Goal: Contribute content

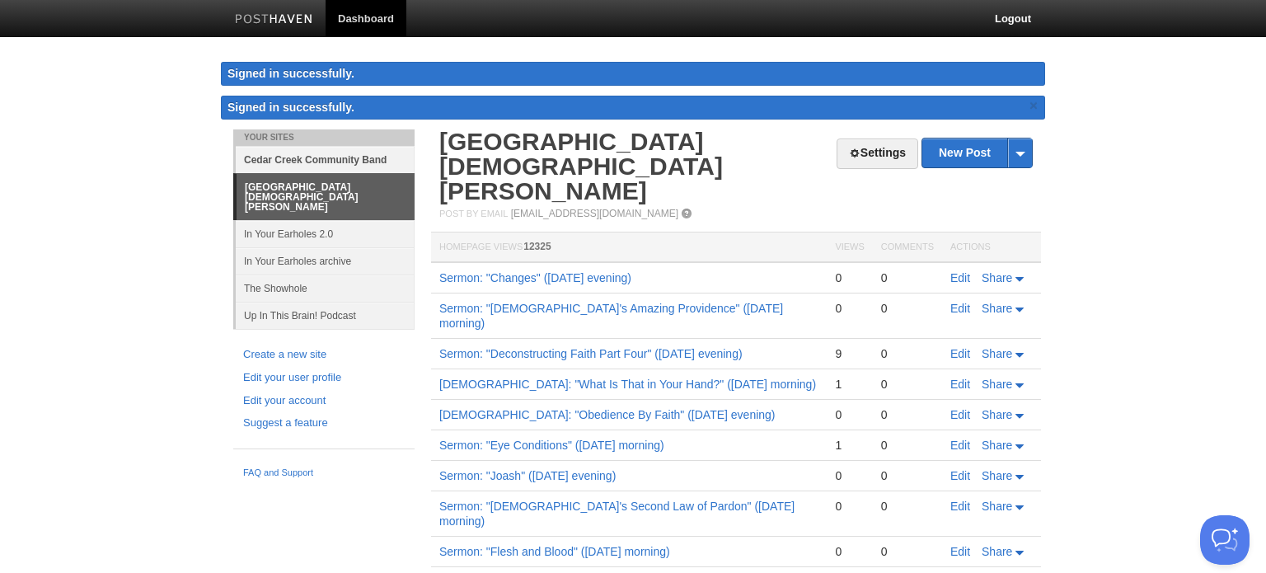
click at [335, 164] on link "Cedar Creek Community Band" at bounding box center [325, 159] width 179 height 27
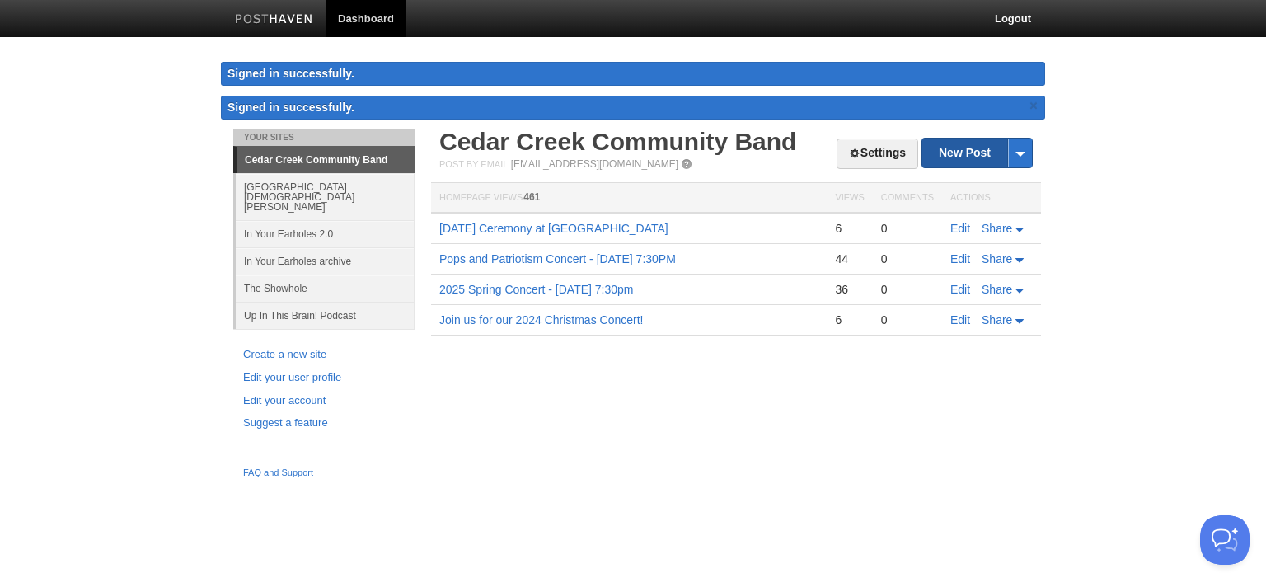
click at [963, 146] on link "New Post" at bounding box center [977, 152] width 110 height 29
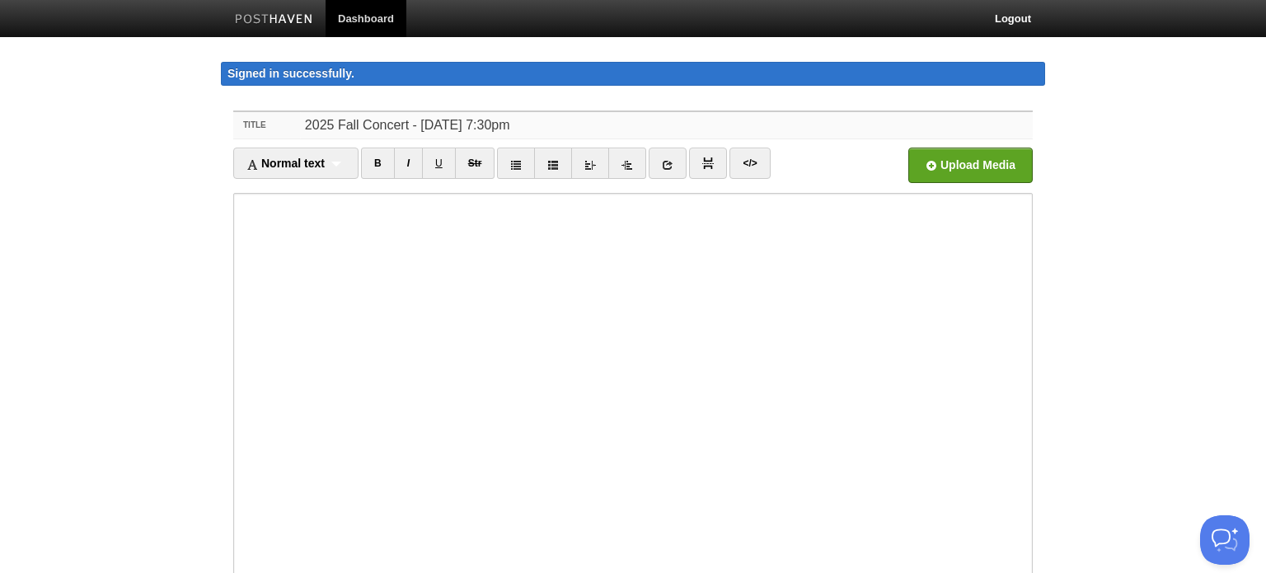
type input "2025 Fall Concert - [DATE] 7:30pm"
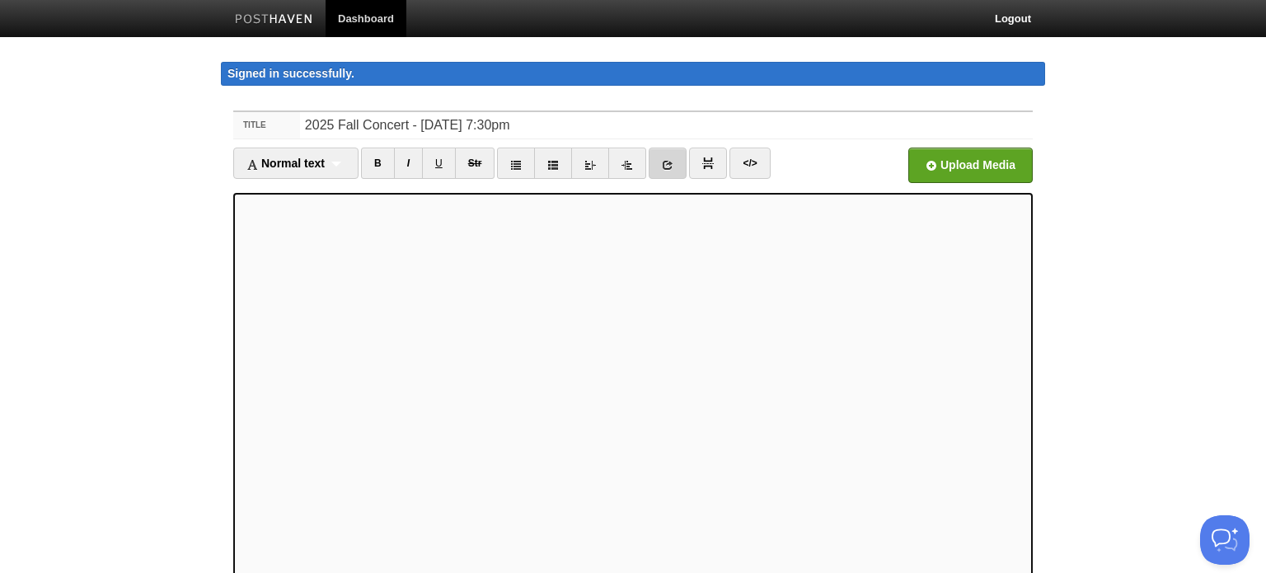
click at [664, 162] on icon at bounding box center [668, 165] width 12 height 12
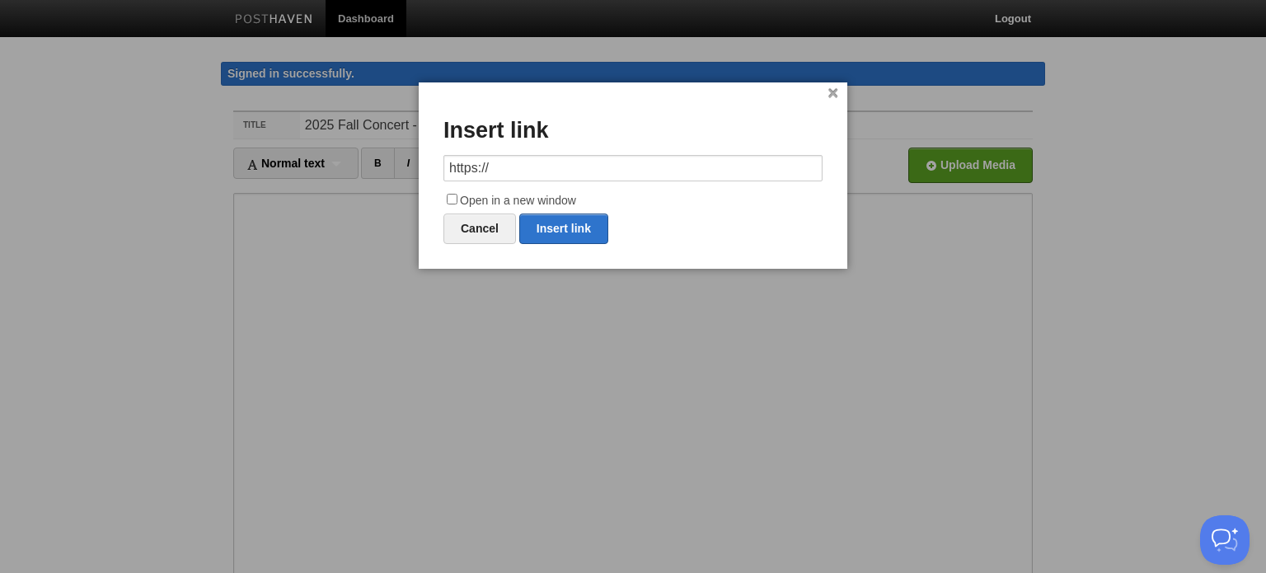
drag, startPoint x: 543, startPoint y: 155, endPoint x: 353, endPoint y: 156, distance: 190.4
click at [405, 155] on body "Dashboard Logout Signed in successfully. Signed in successfully. × Your Sites […" at bounding box center [633, 365] width 1266 height 731
type input "[URL][DOMAIN_NAME]"
click at [453, 198] on input "Open in a new window" at bounding box center [452, 199] width 11 height 11
checkbox input "true"
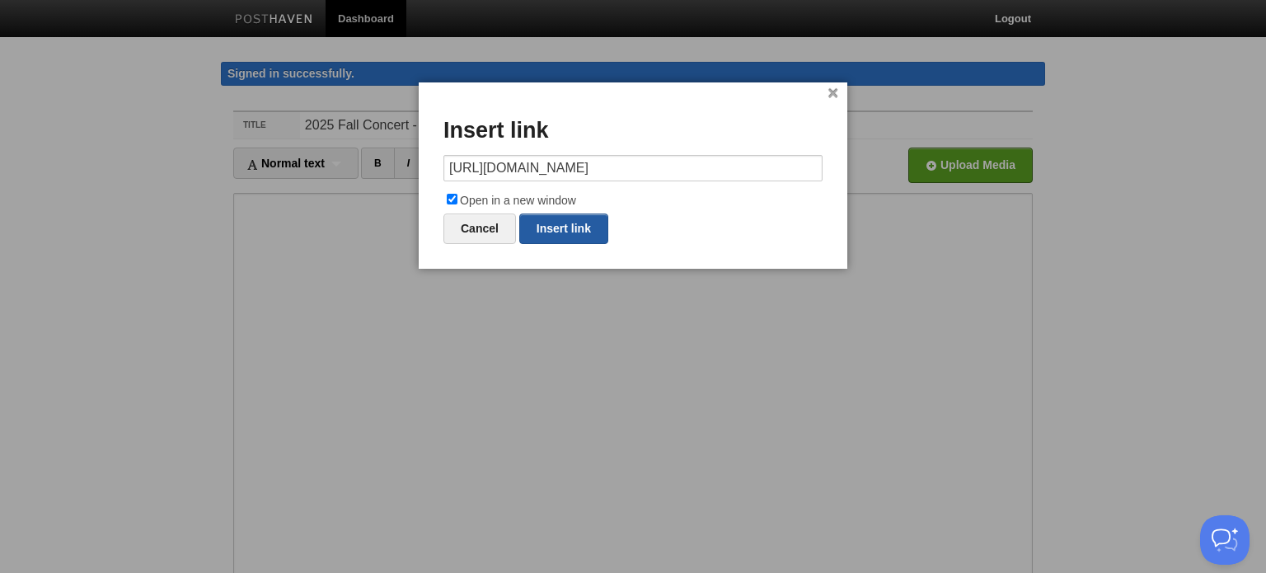
click at [563, 236] on link "Insert link" at bounding box center [563, 228] width 89 height 30
type input "https://"
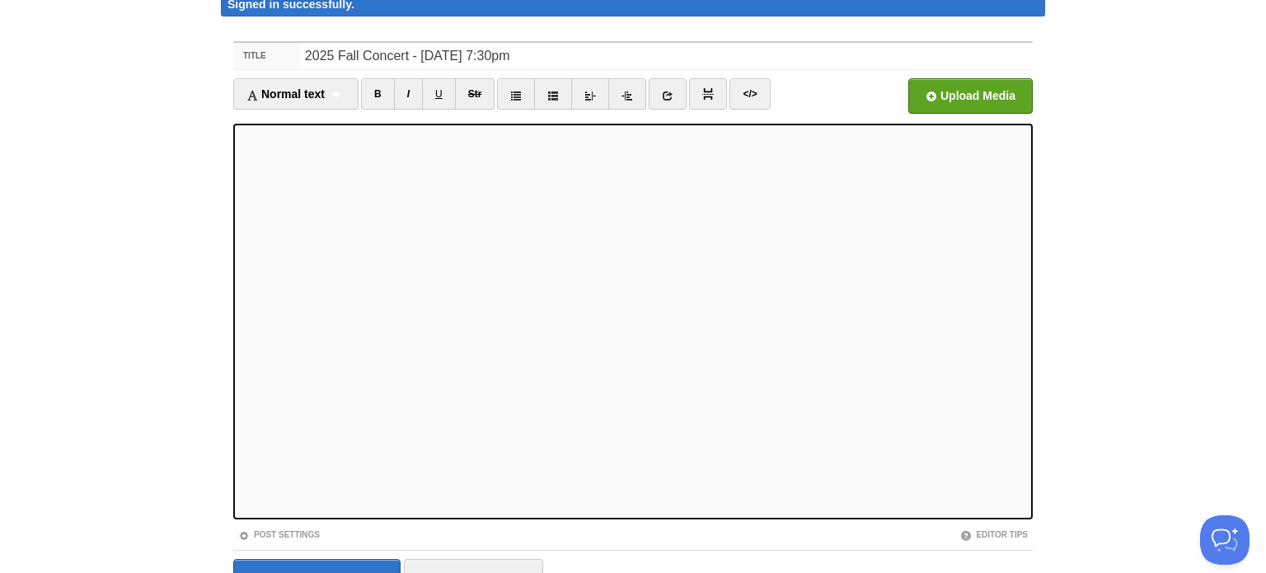
scroll to position [156, 0]
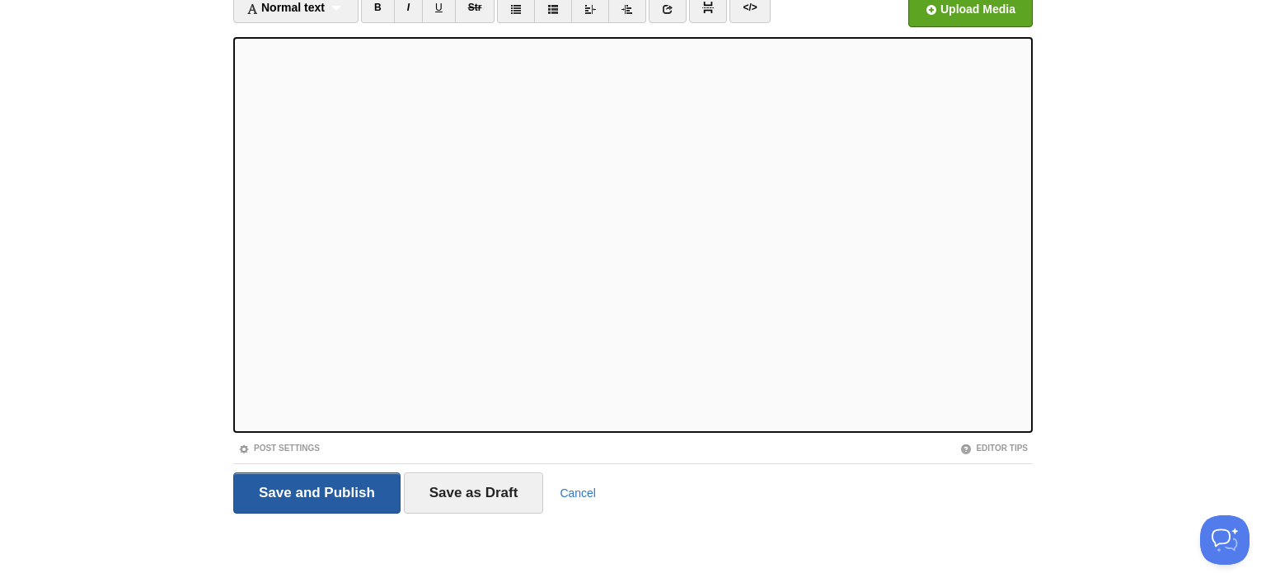
click at [315, 500] on input "Save and Publish" at bounding box center [316, 492] width 167 height 41
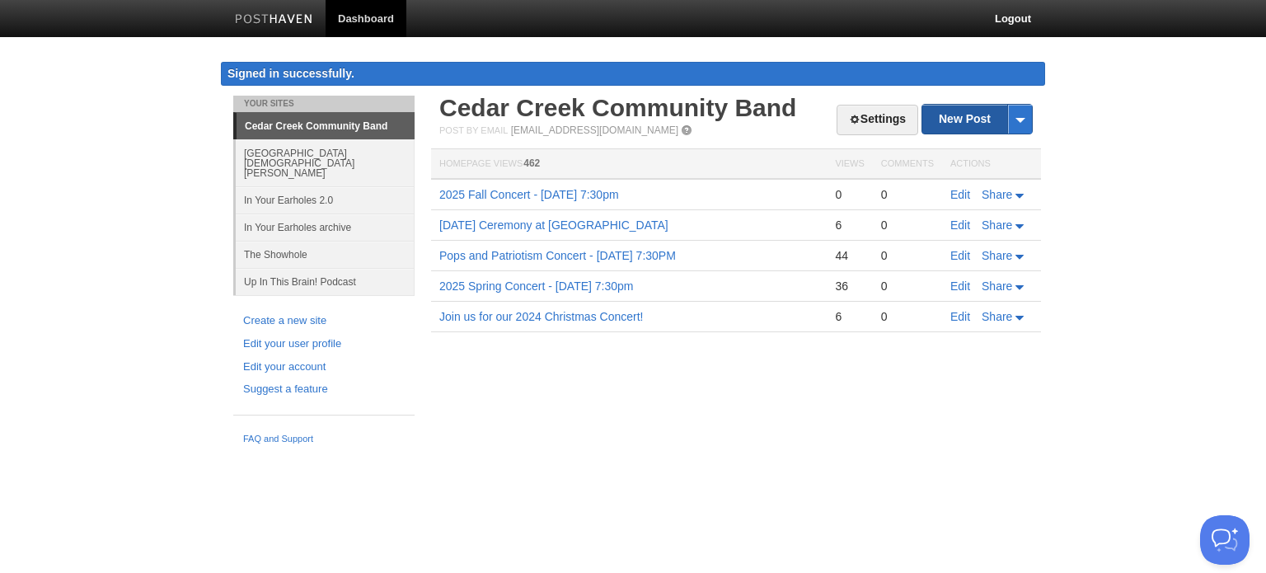
click at [963, 119] on link "New Post" at bounding box center [977, 119] width 110 height 29
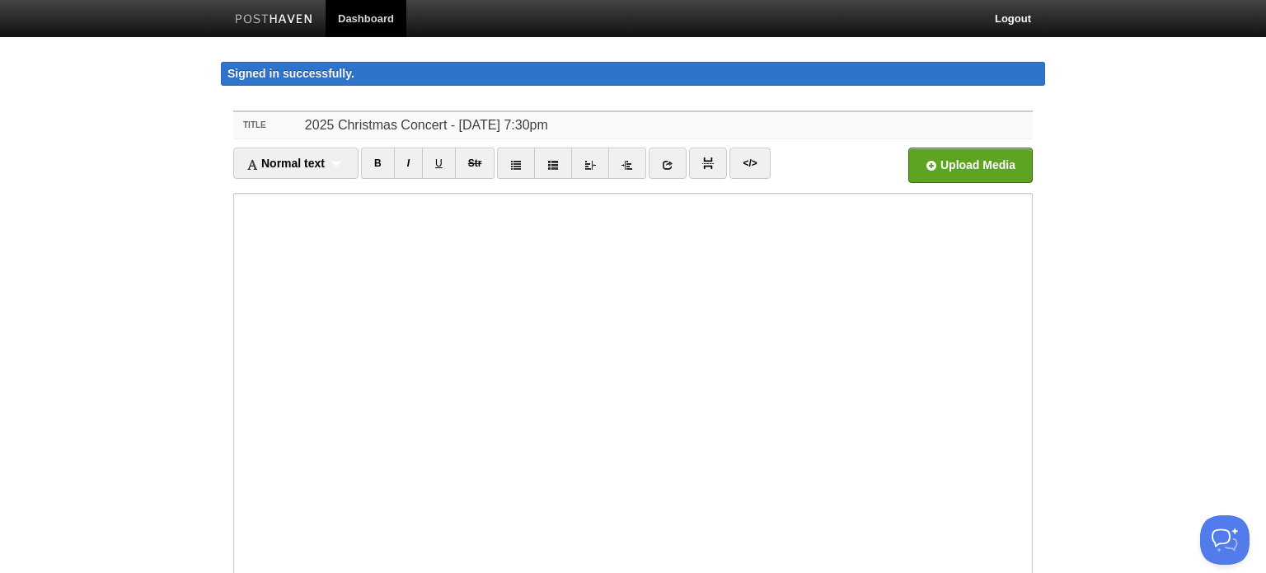
type input "2025 Christmas Concert - [DATE] 7:30pm"
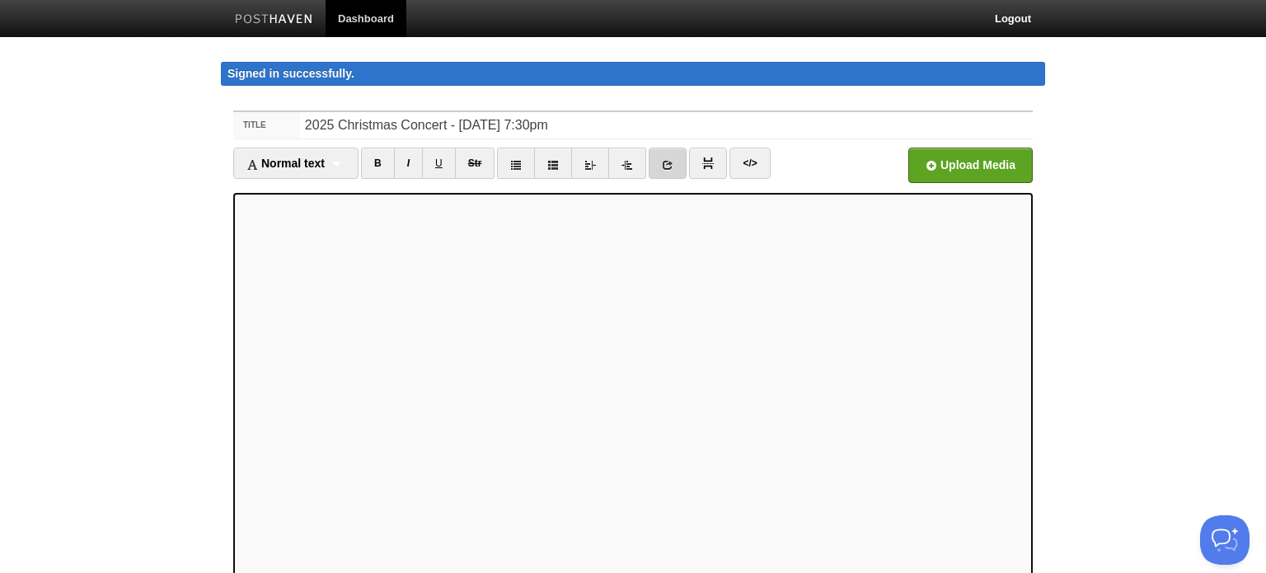
click at [662, 167] on icon at bounding box center [668, 165] width 12 height 12
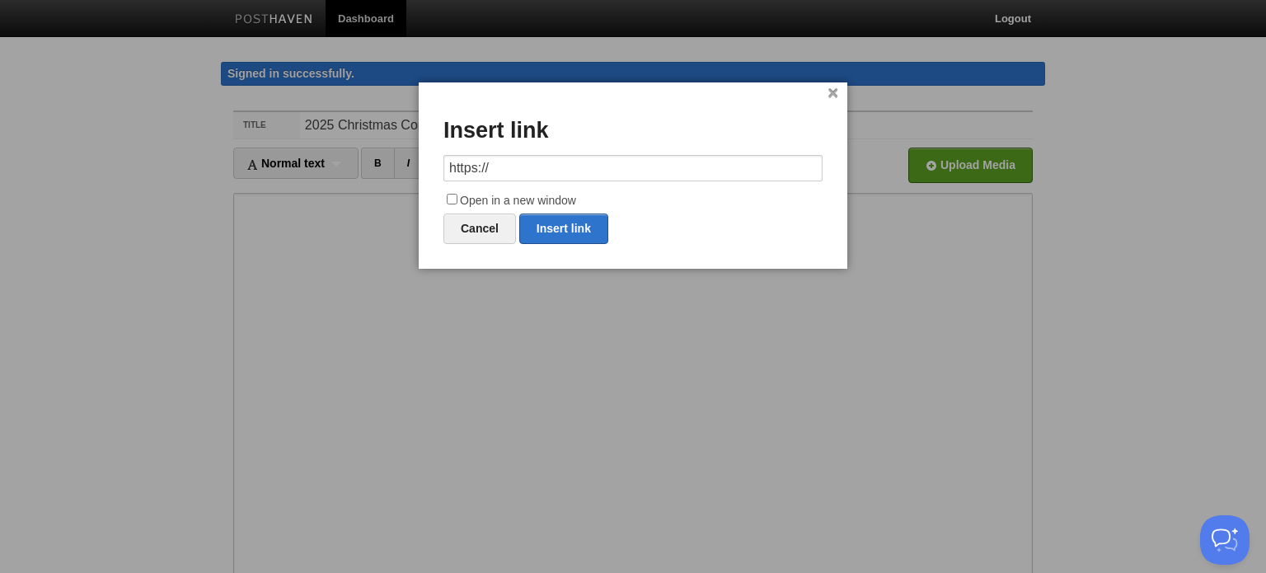
click at [490, 197] on label "Open in a new window" at bounding box center [632, 201] width 379 height 20
click at [457, 197] on input "Open in a new window" at bounding box center [452, 199] width 11 height 11
checkbox input "true"
drag, startPoint x: 519, startPoint y: 168, endPoint x: 364, endPoint y: 167, distance: 155.0
click at [389, 167] on body "Dashboard Logout Signed in successfully. Signed in successfully. × Post created…" at bounding box center [633, 365] width 1266 height 731
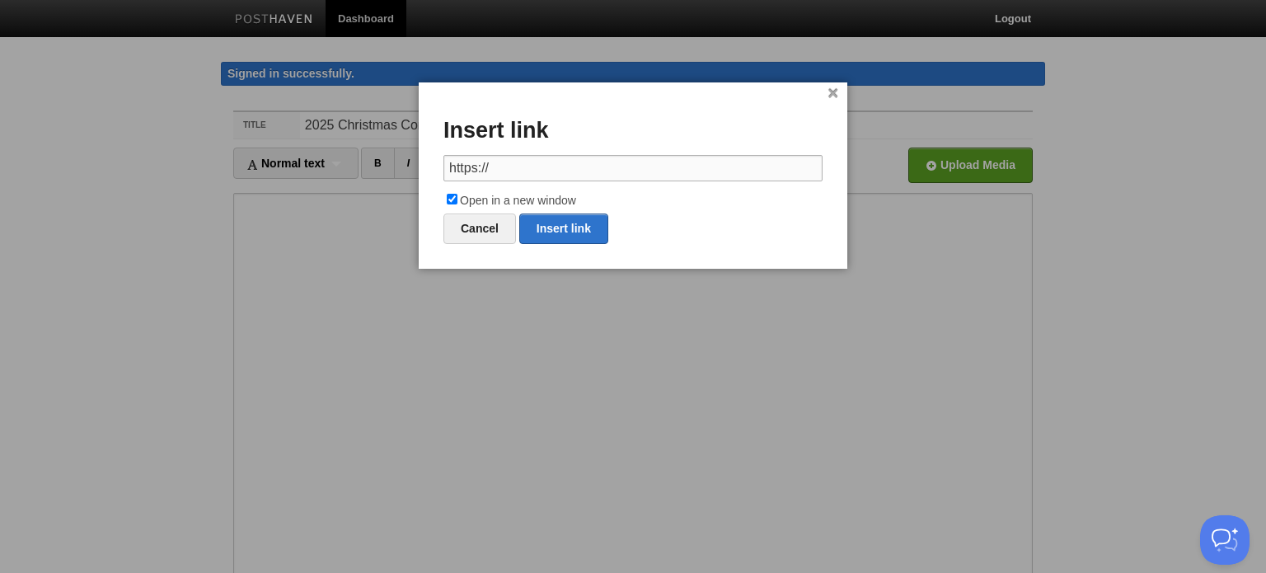
paste input "[DOMAIN_NAME][URL]"
click at [584, 229] on link "Insert link" at bounding box center [563, 228] width 89 height 30
type input "https://"
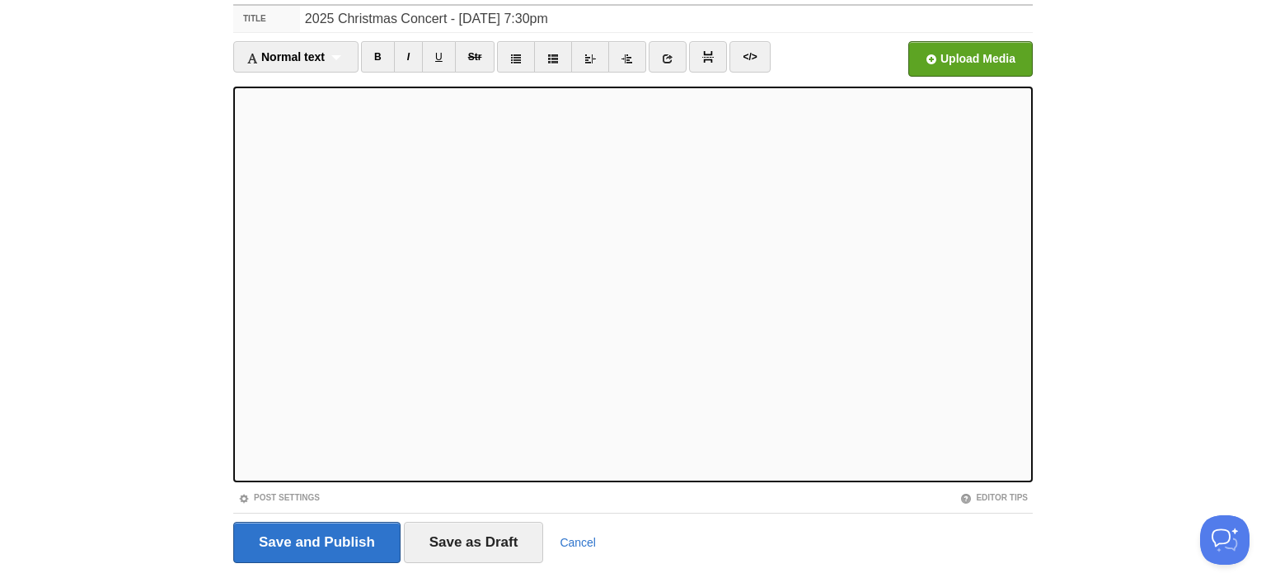
scroll to position [156, 0]
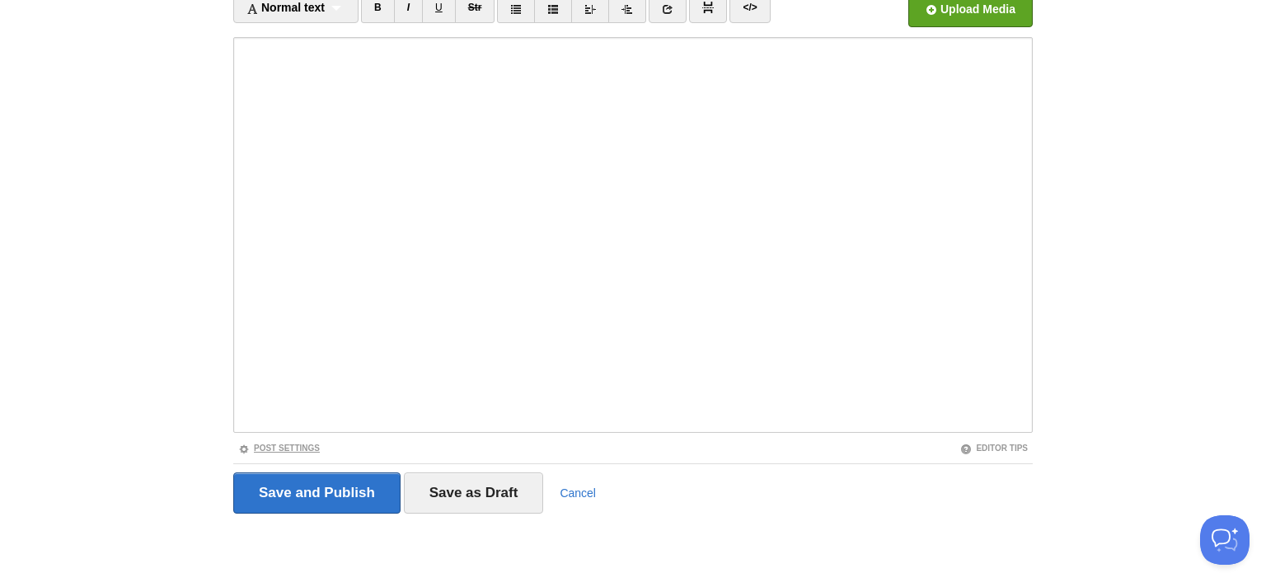
click at [300, 443] on link "Post Settings" at bounding box center [279, 447] width 82 height 9
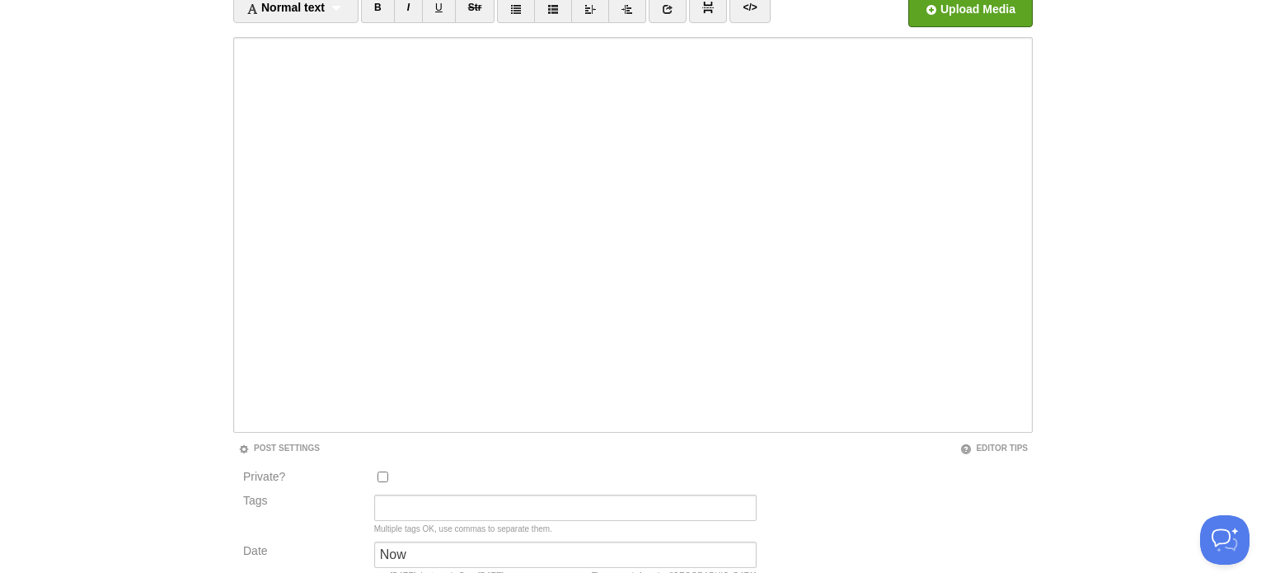
scroll to position [321, 0]
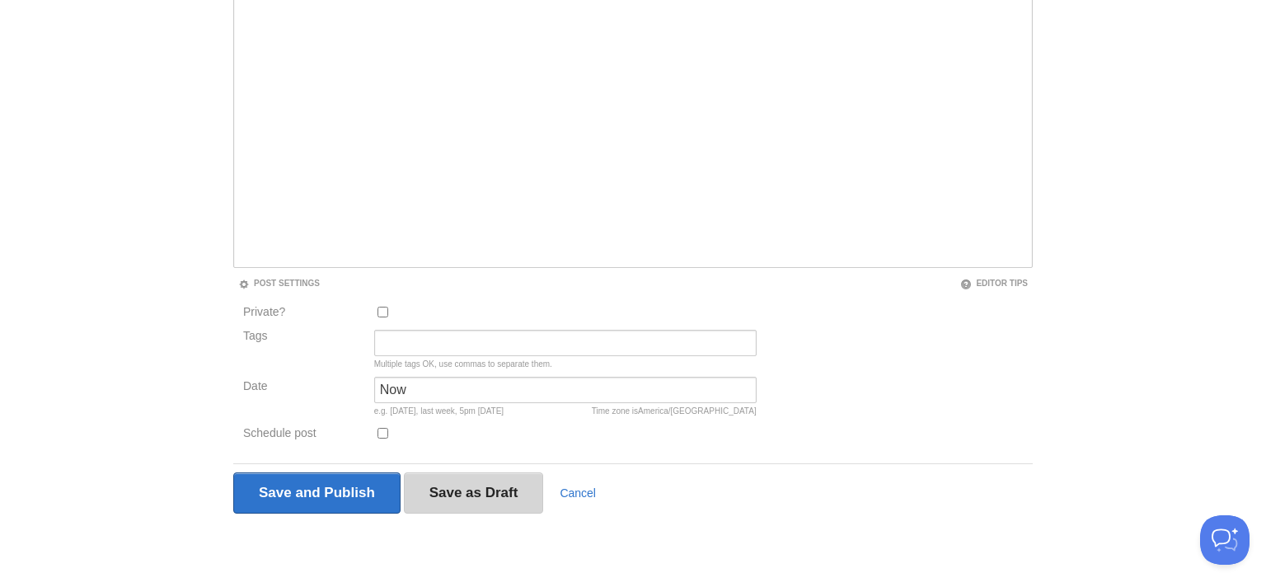
click at [491, 491] on input "Save as Draft" at bounding box center [474, 492] width 140 height 41
